Goal: Information Seeking & Learning: Learn about a topic

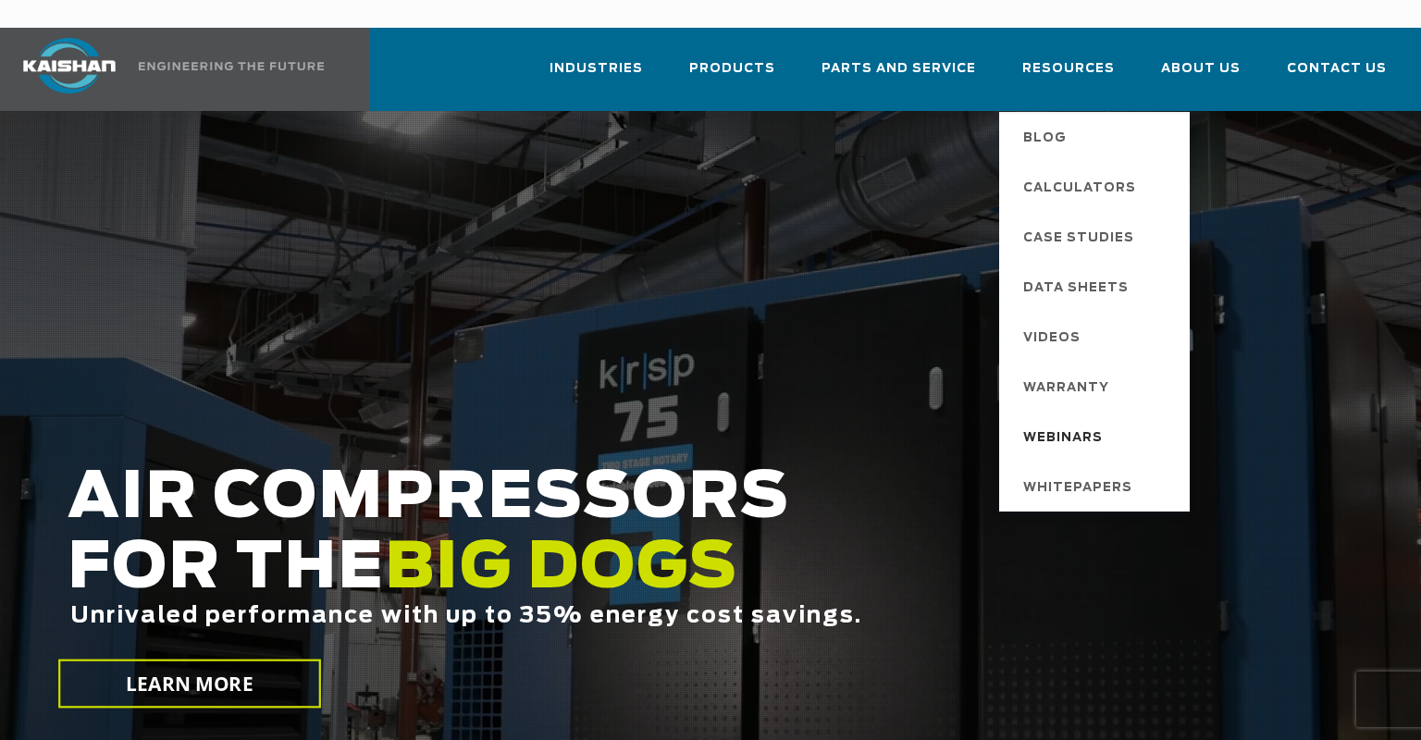
click at [1081, 423] on span "Webinars" at bounding box center [1063, 438] width 80 height 31
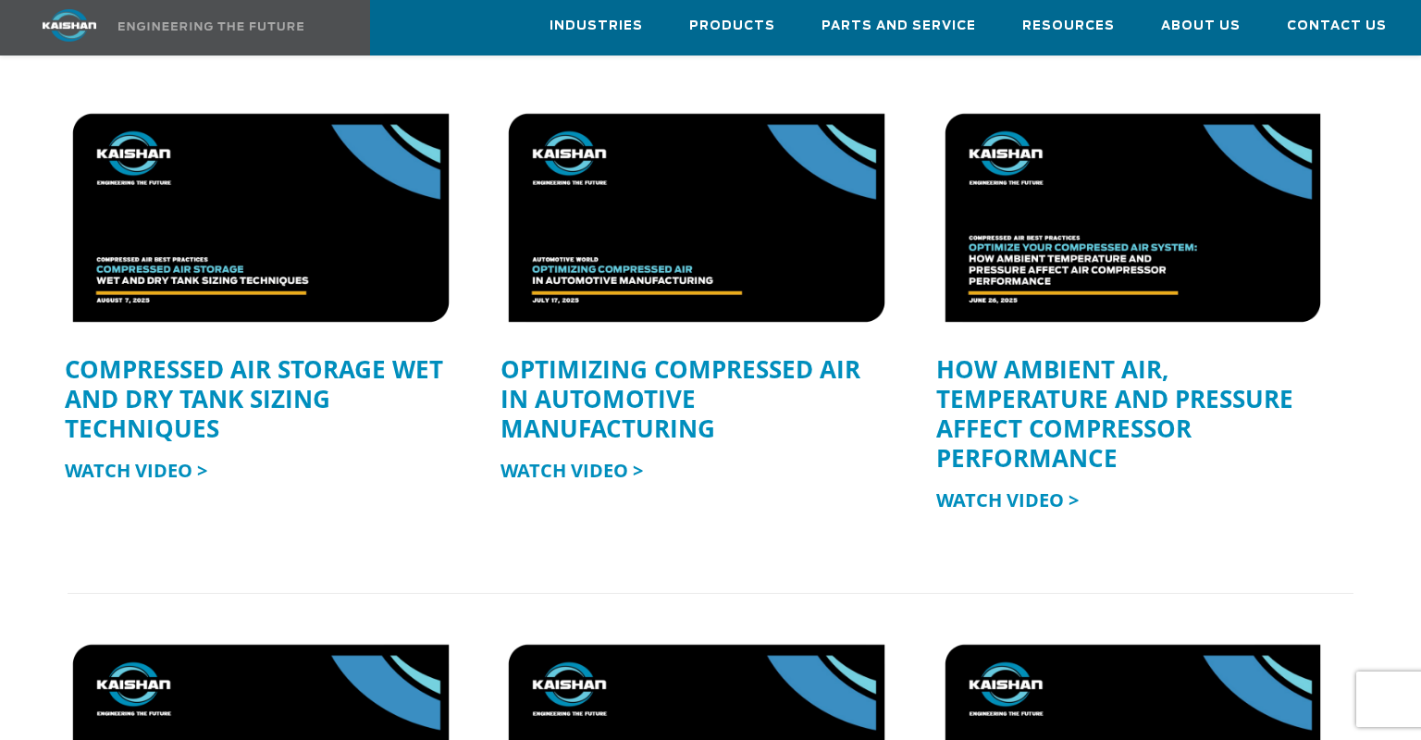
scroll to position [400, 0]
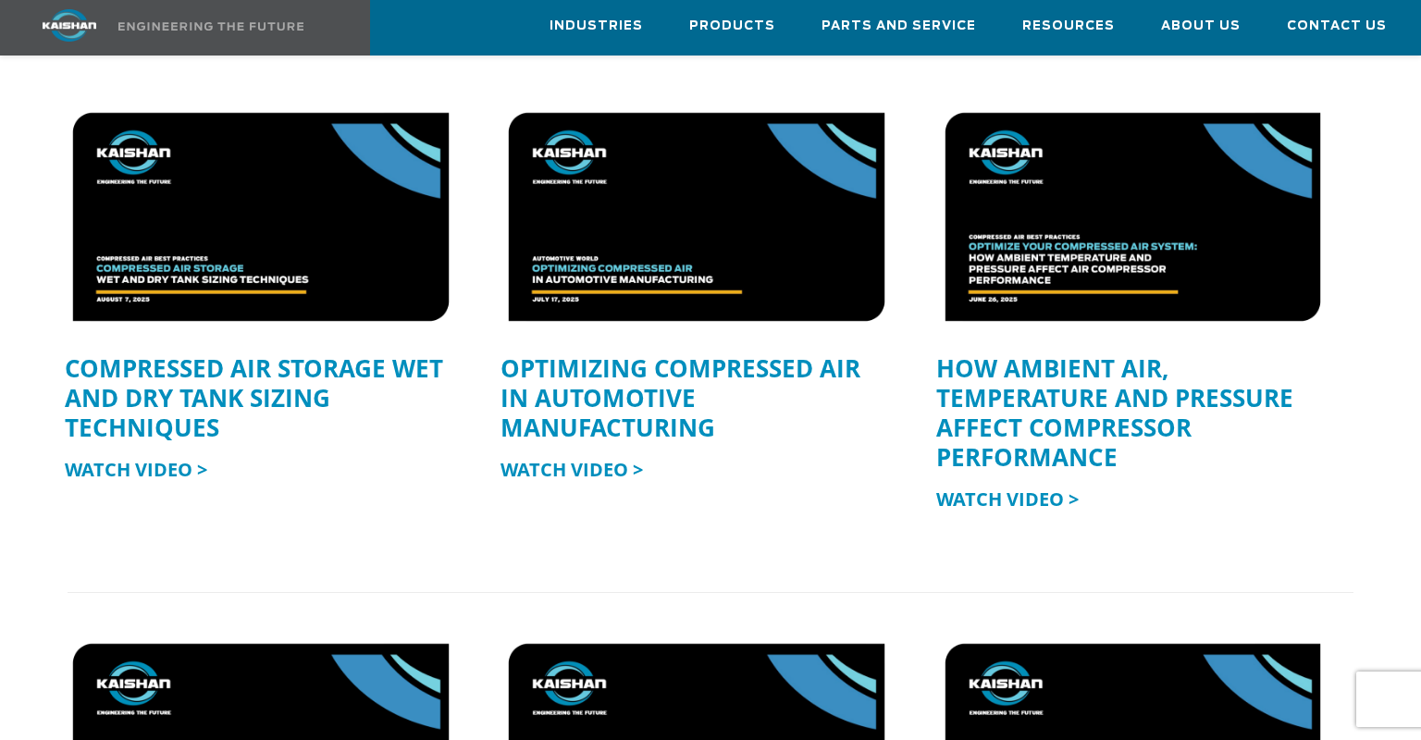
click at [221, 365] on link "COMPRESSED AIR STORAGE WET AND DRY TANK SIZING TECHNIQUES" at bounding box center [254, 398] width 378 height 93
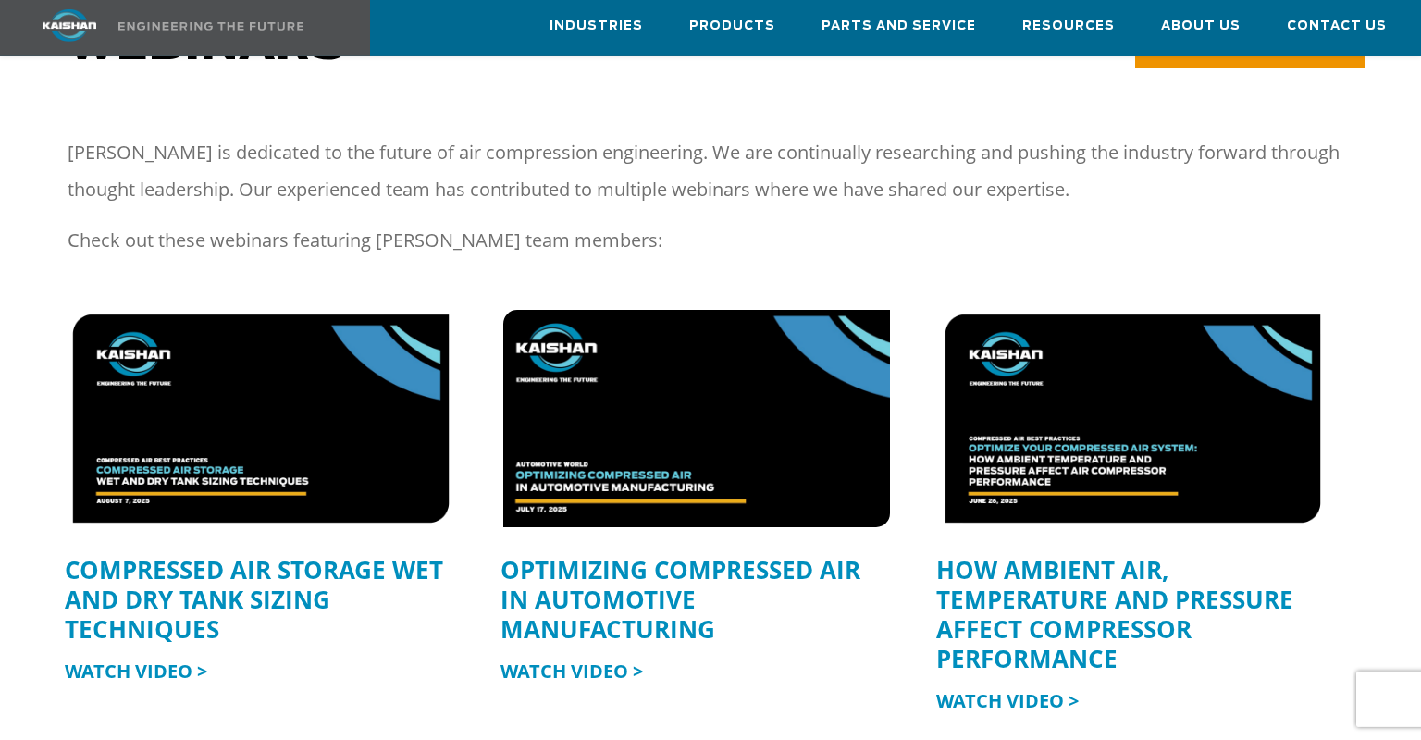
scroll to position [199, 0]
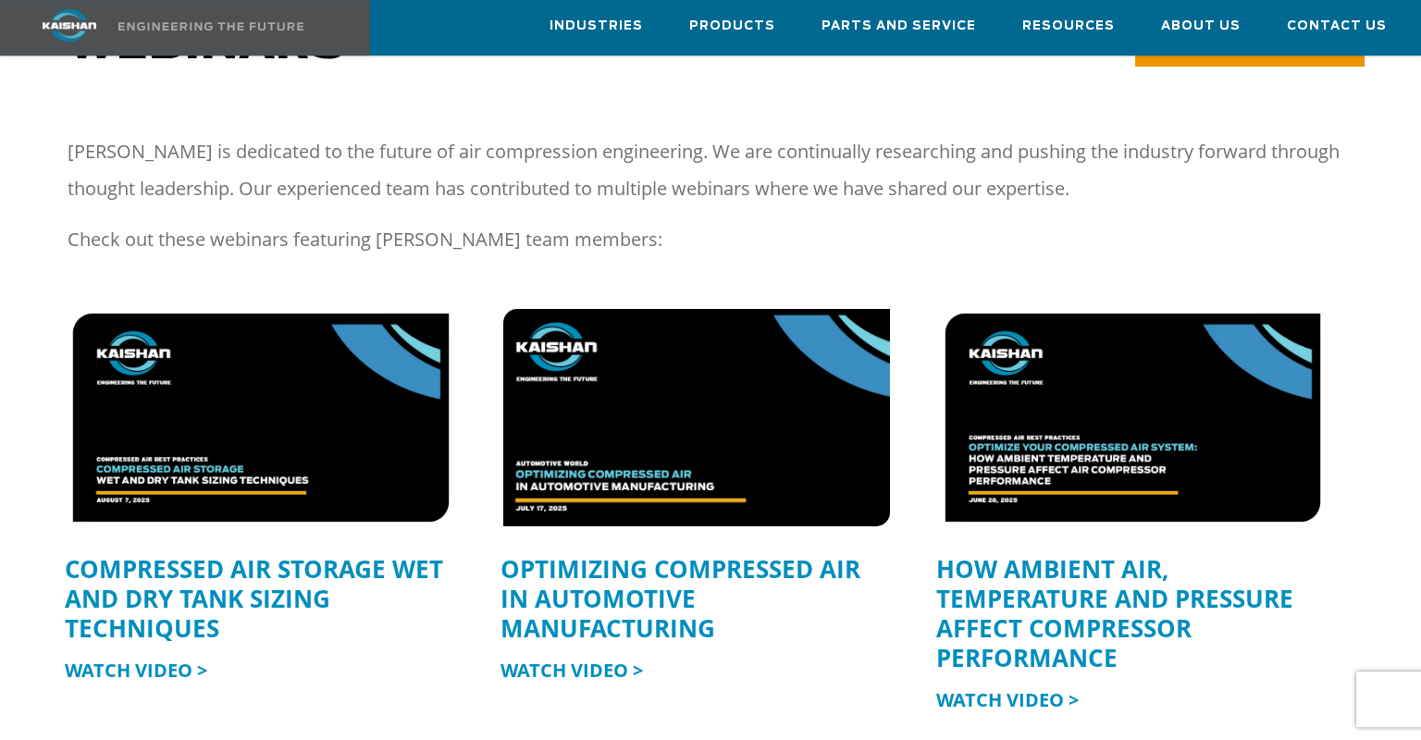
click at [806, 390] on img at bounding box center [697, 417] width 425 height 239
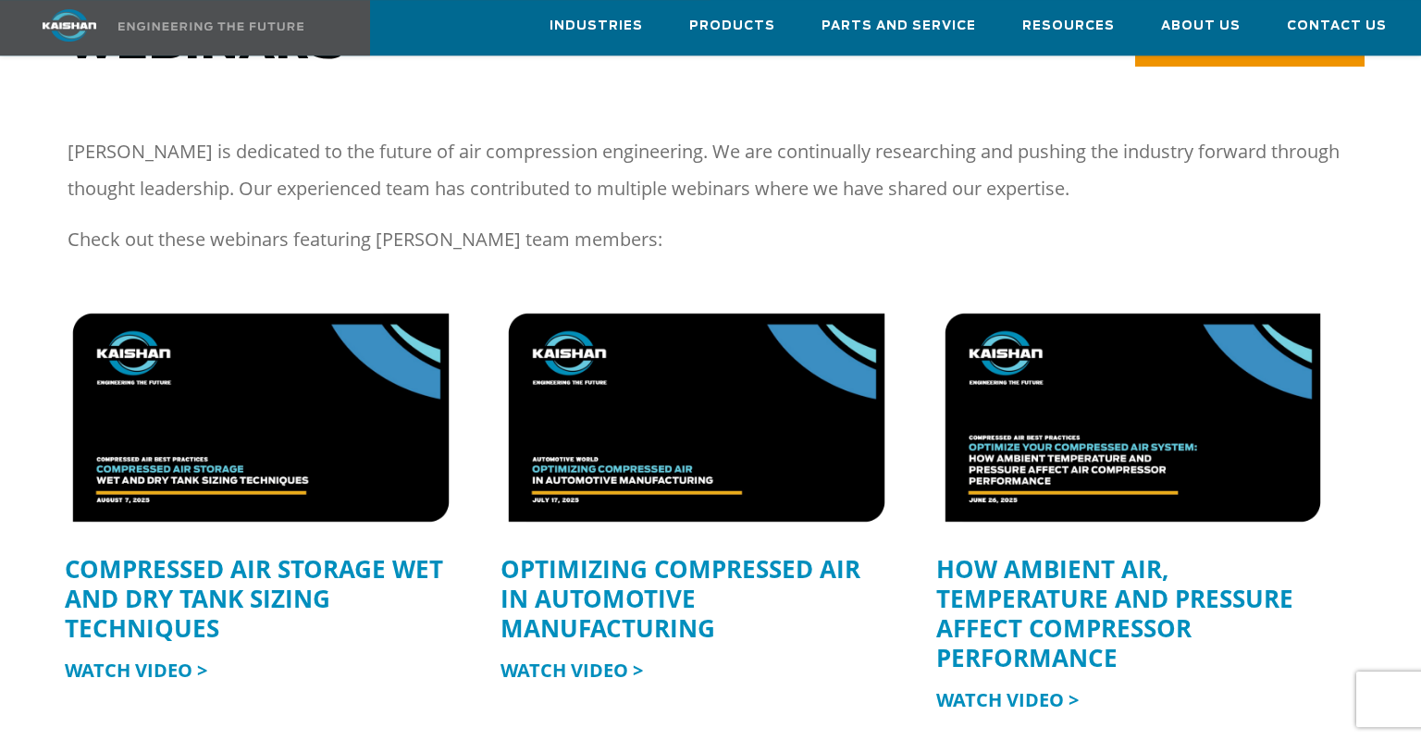
click at [1099, 594] on link "HOW AMBIENT AIR, TEMPERATURE AND PRESSURE AFFECT COMPRESSOR PERFORMANCE" at bounding box center [1114, 613] width 357 height 122
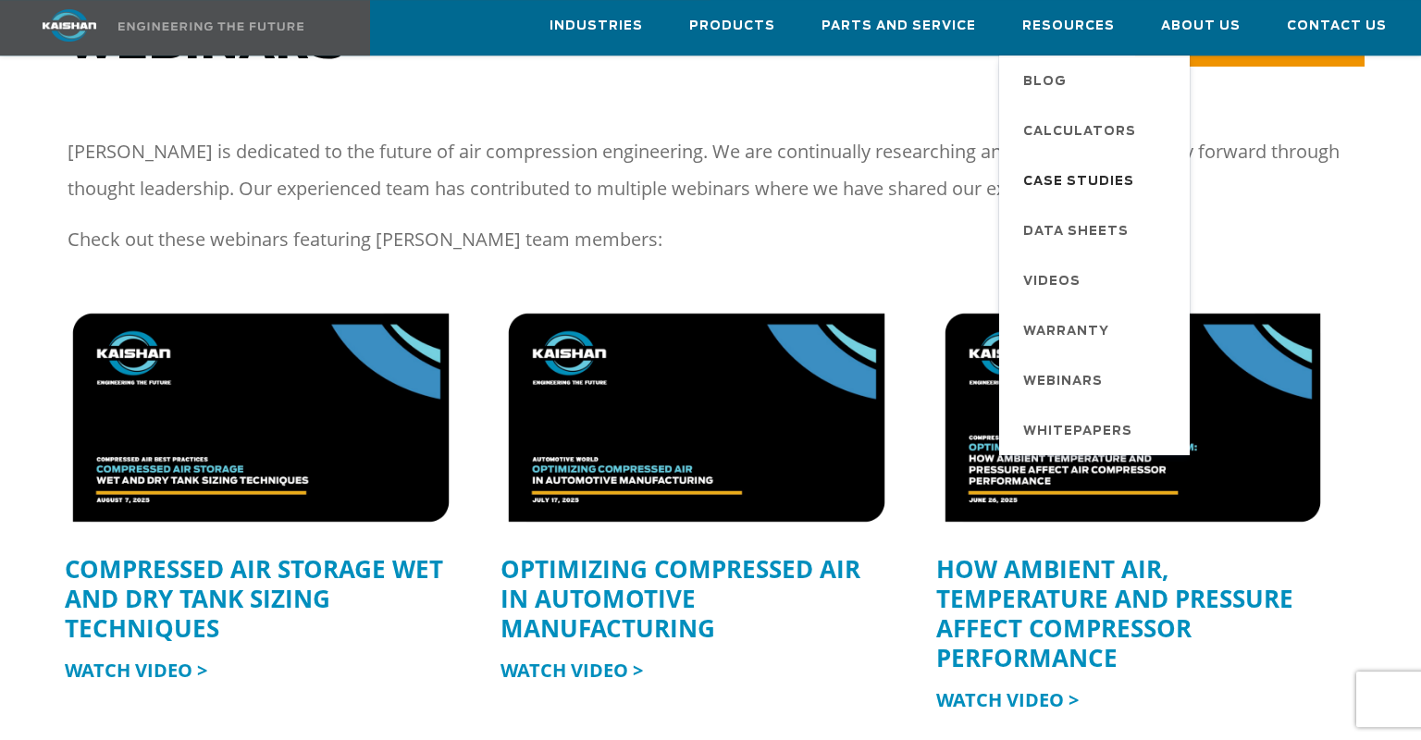
click at [1074, 167] on span "Case Studies" at bounding box center [1078, 182] width 111 height 31
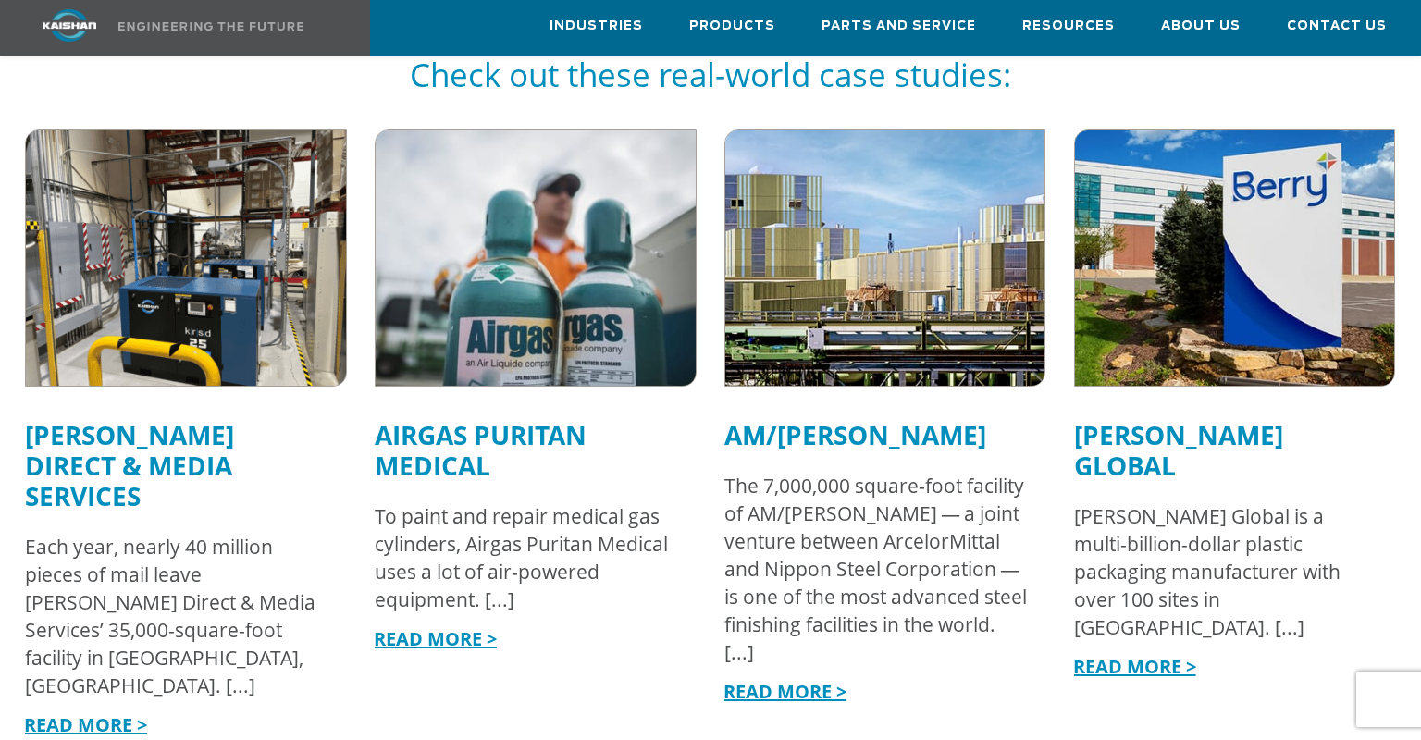
scroll to position [1242, 0]
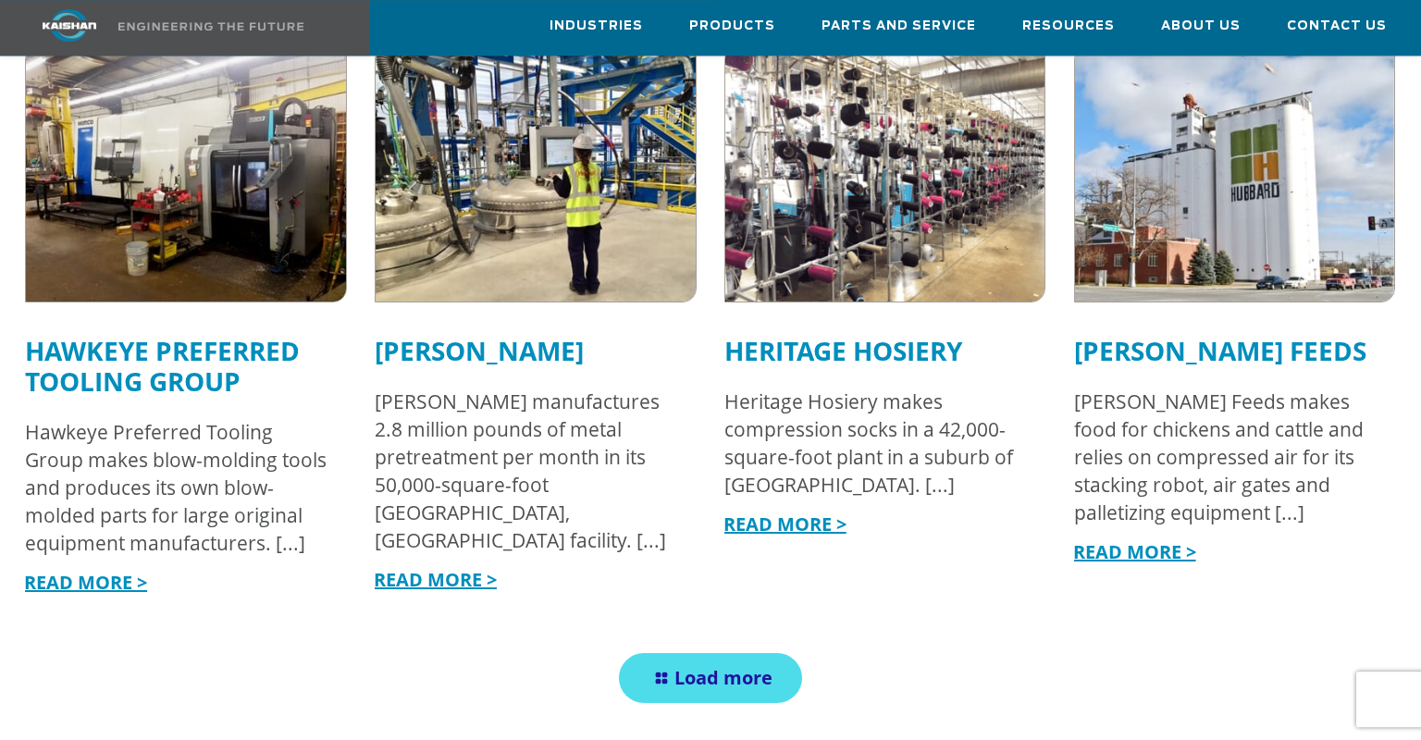
scroll to position [3237, 0]
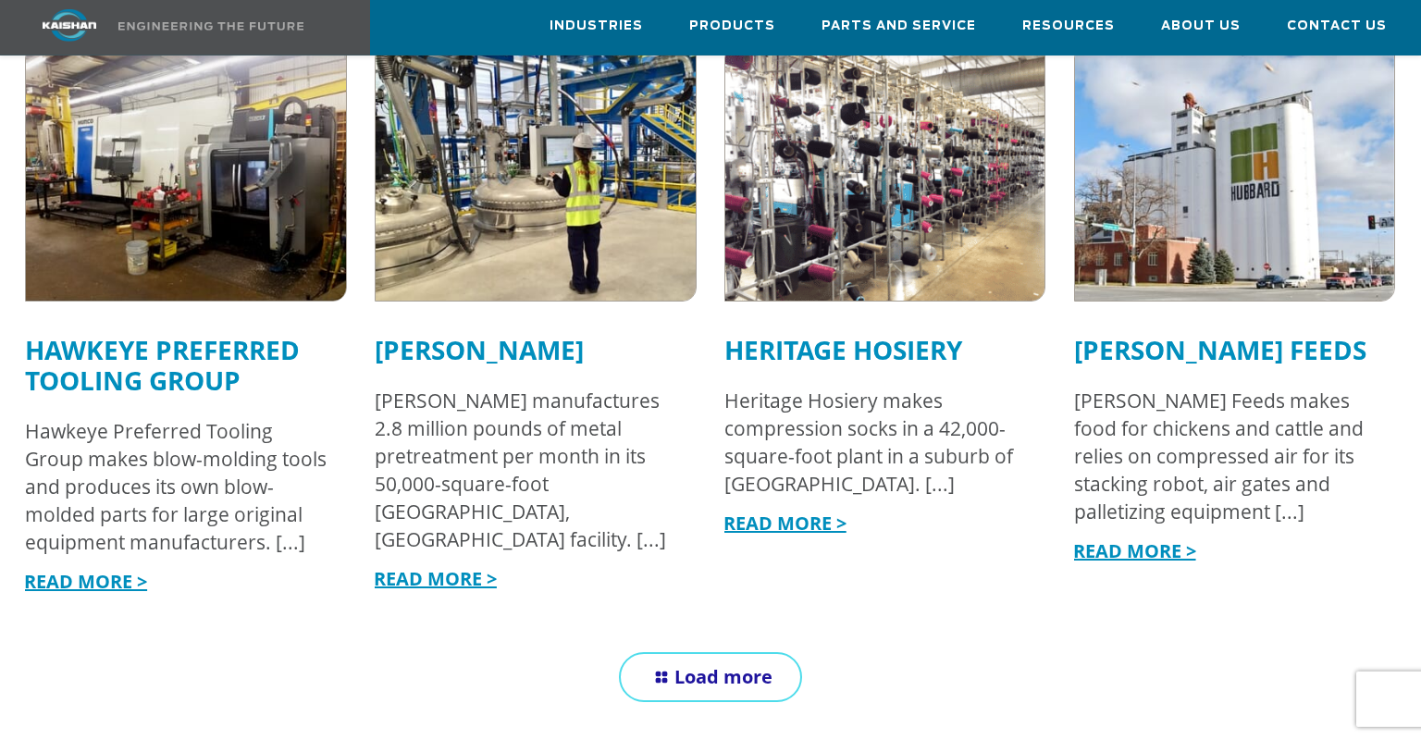
click at [757, 664] on span "Load more" at bounding box center [723, 676] width 98 height 25
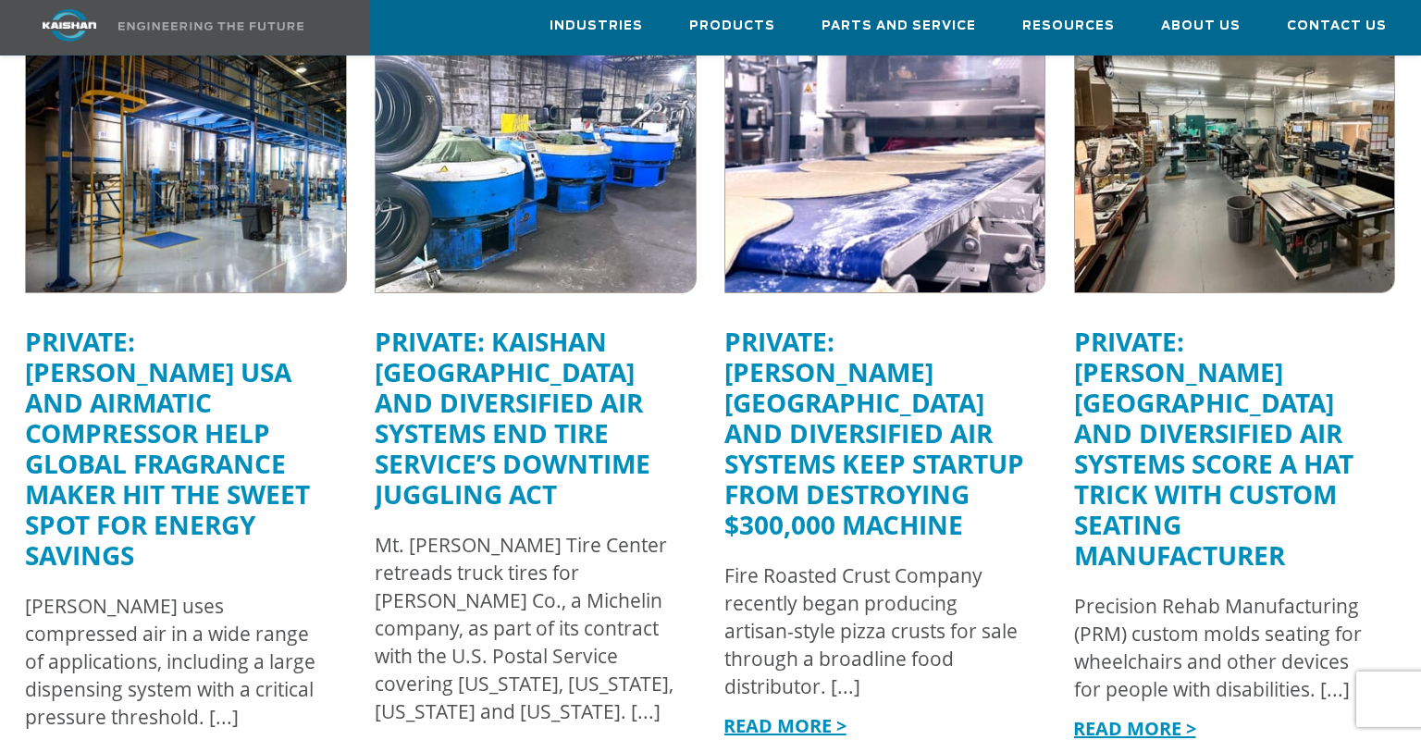
scroll to position [3837, 0]
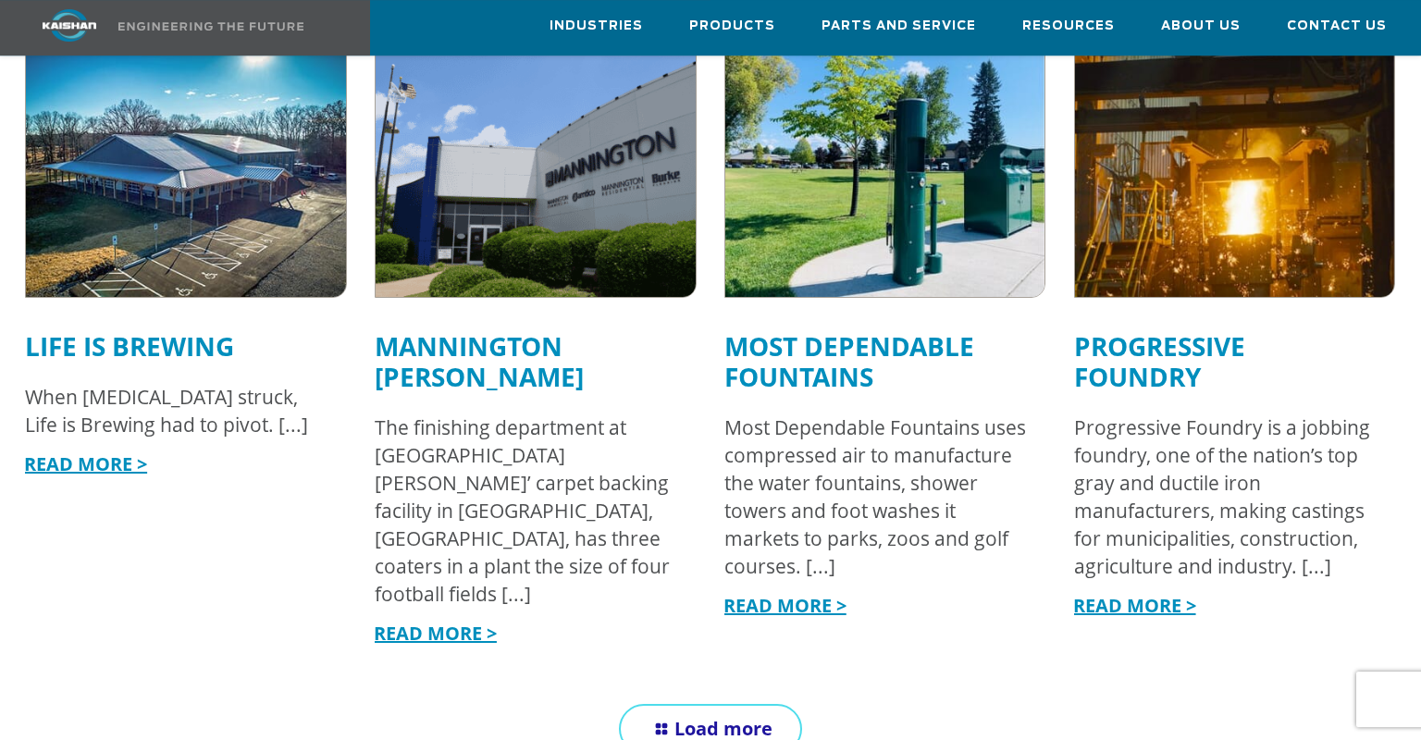
click at [782, 704] on link "Load more" at bounding box center [710, 729] width 183 height 50
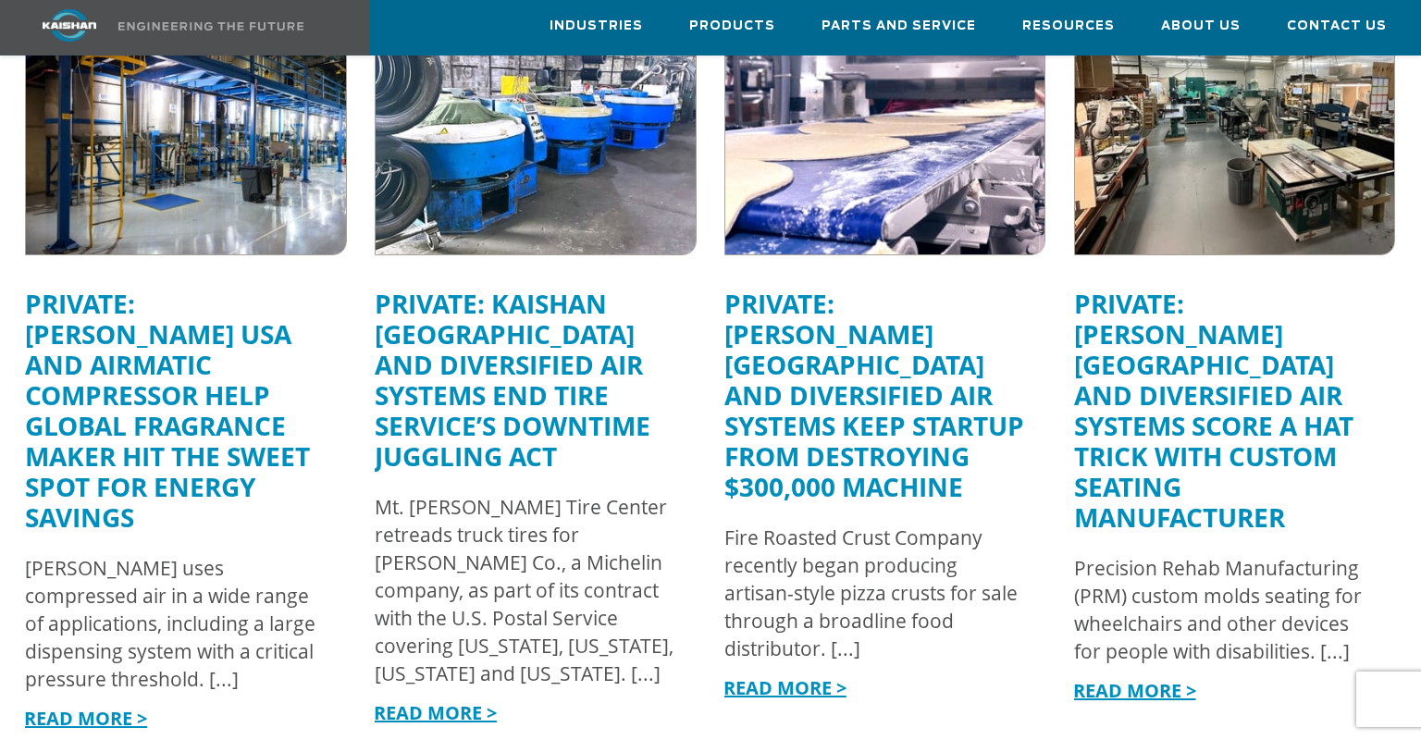
scroll to position [3874, 0]
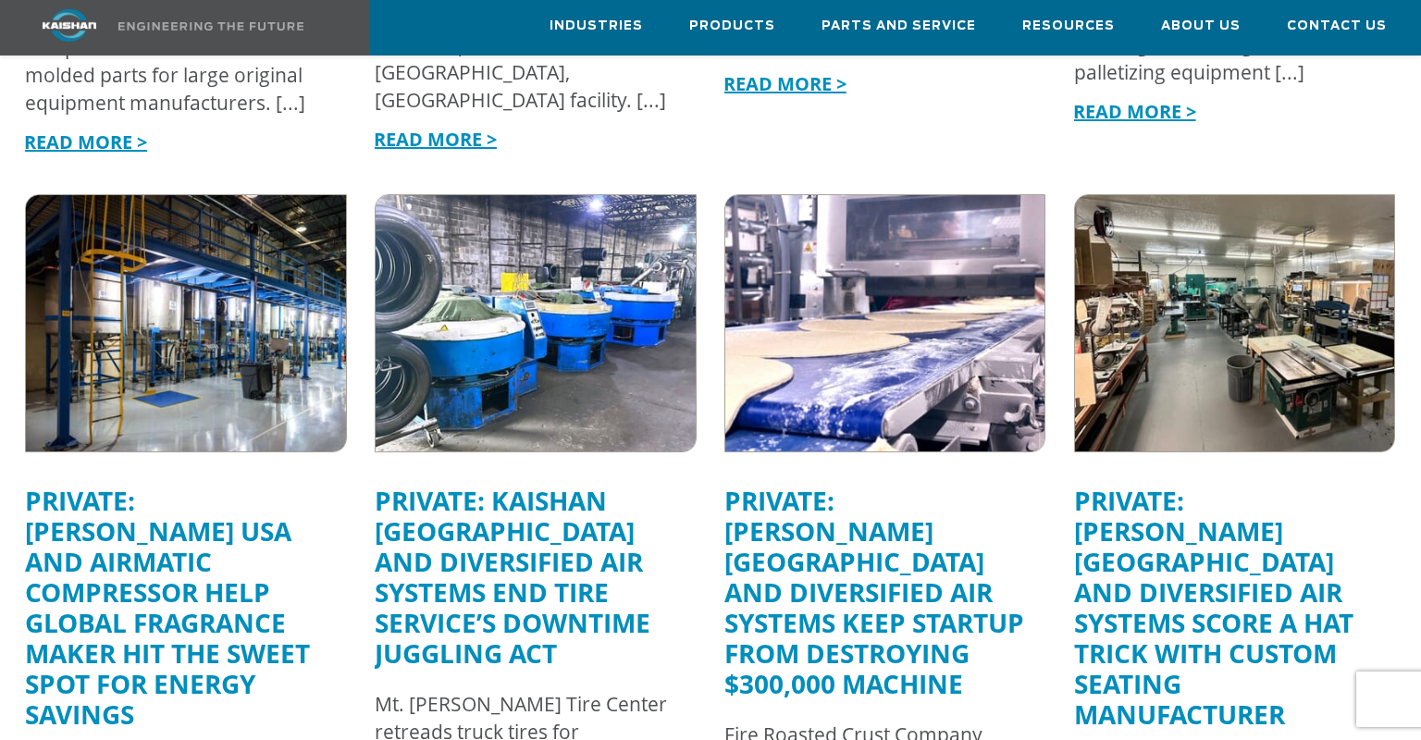
scroll to position [3676, 0]
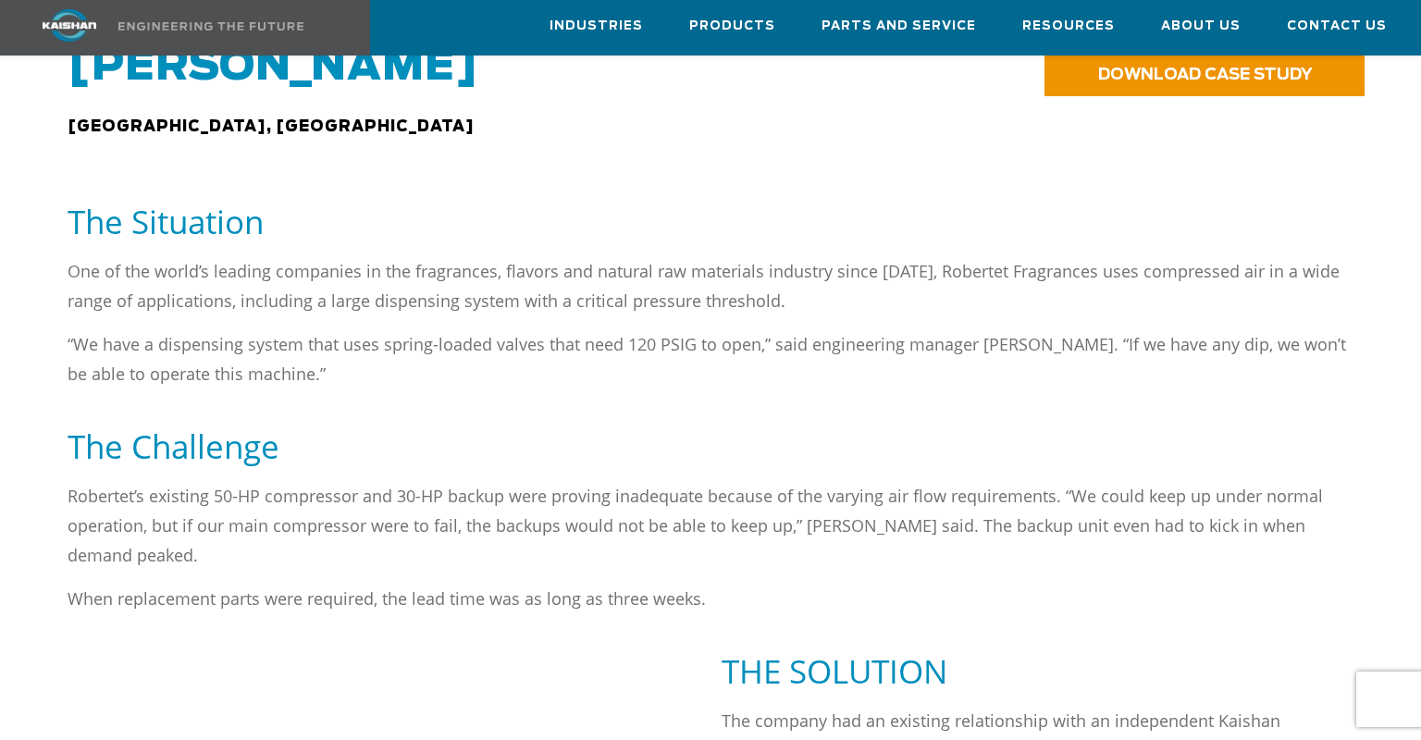
scroll to position [799, 0]
